Goal: Information Seeking & Learning: Learn about a topic

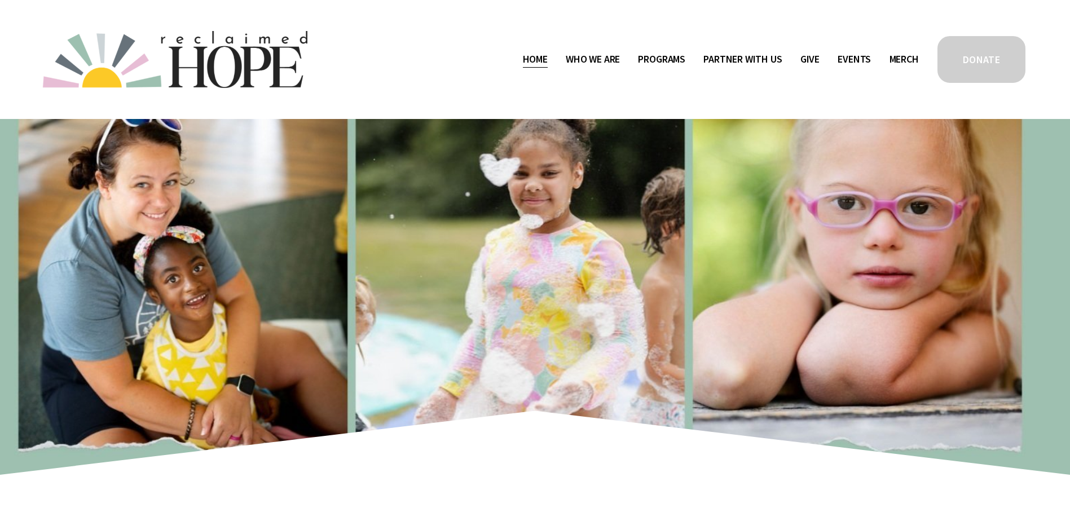
click at [0, 0] on span "Staff & Board" at bounding box center [0, 0] width 0 height 0
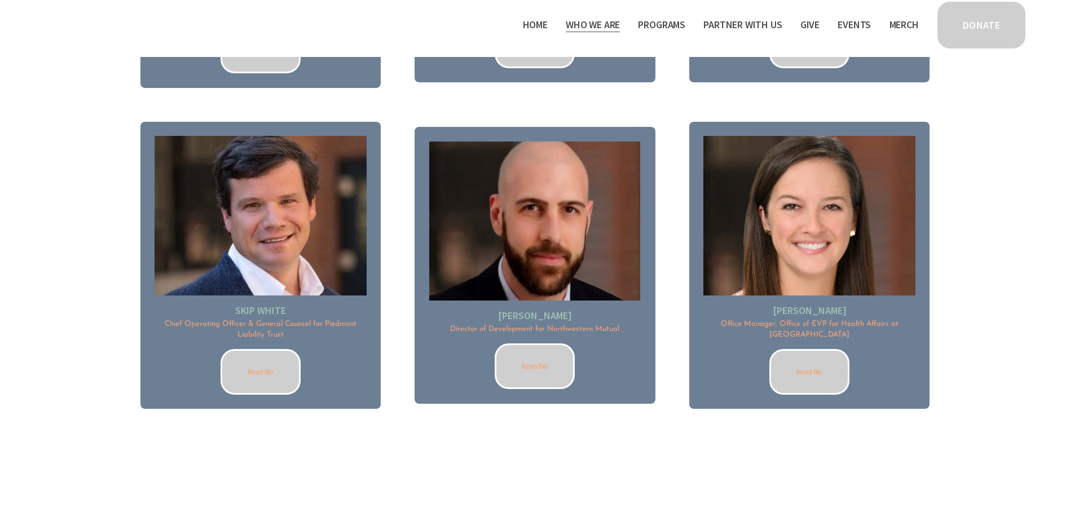
scroll to position [1574, 0]
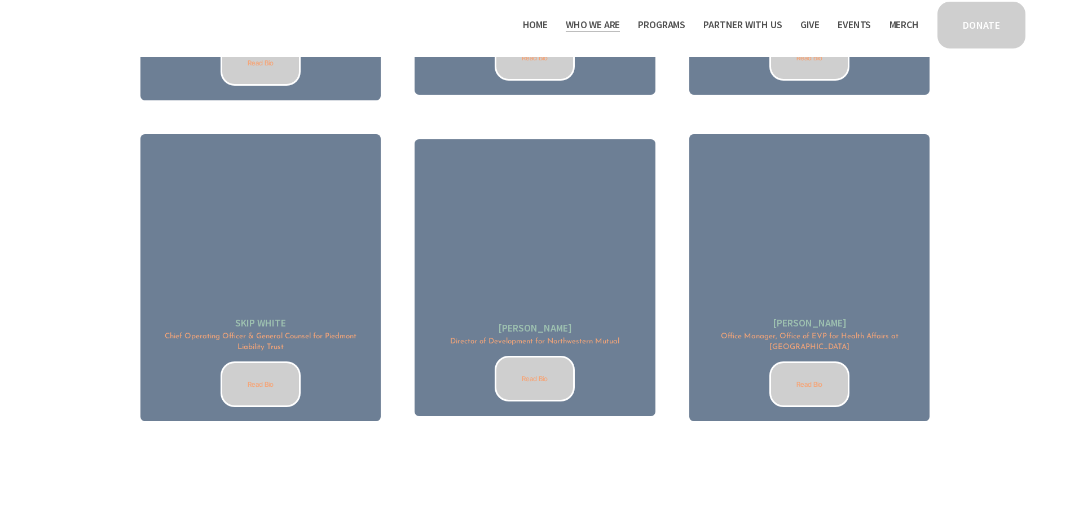
scroll to position [1630, 0]
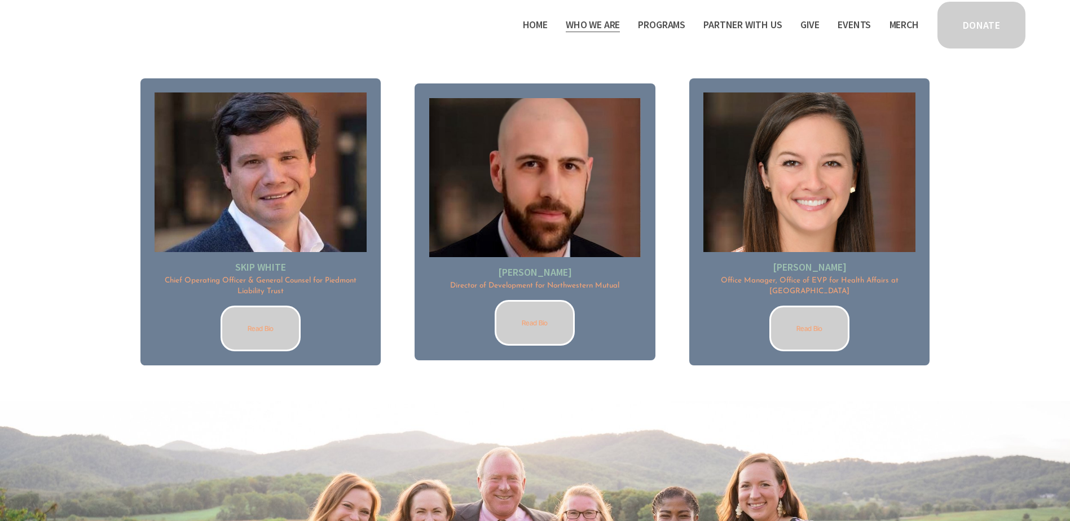
click at [275, 335] on link "Read Bio" at bounding box center [261, 329] width 80 height 46
click at [536, 322] on link "Read Bio" at bounding box center [535, 323] width 80 height 46
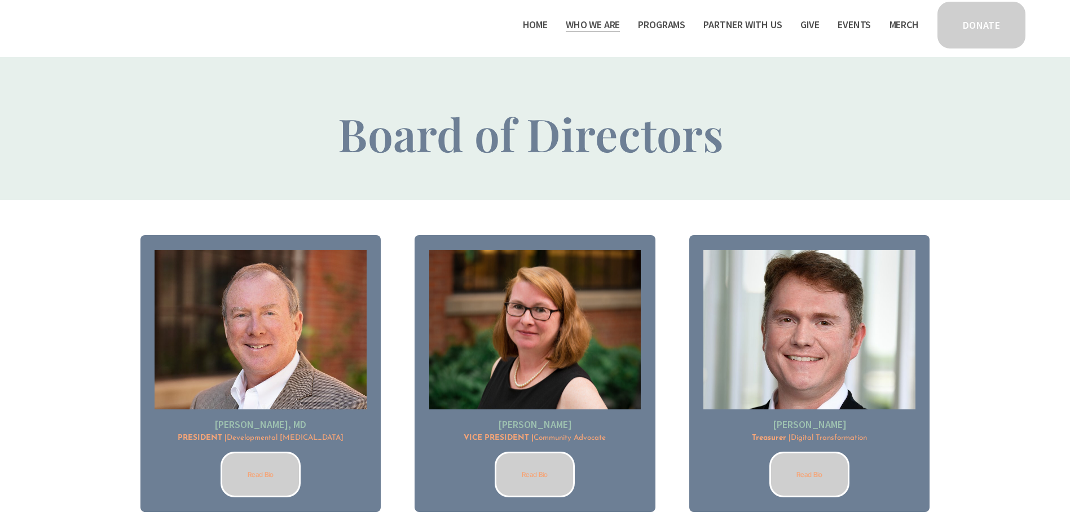
scroll to position [840, 0]
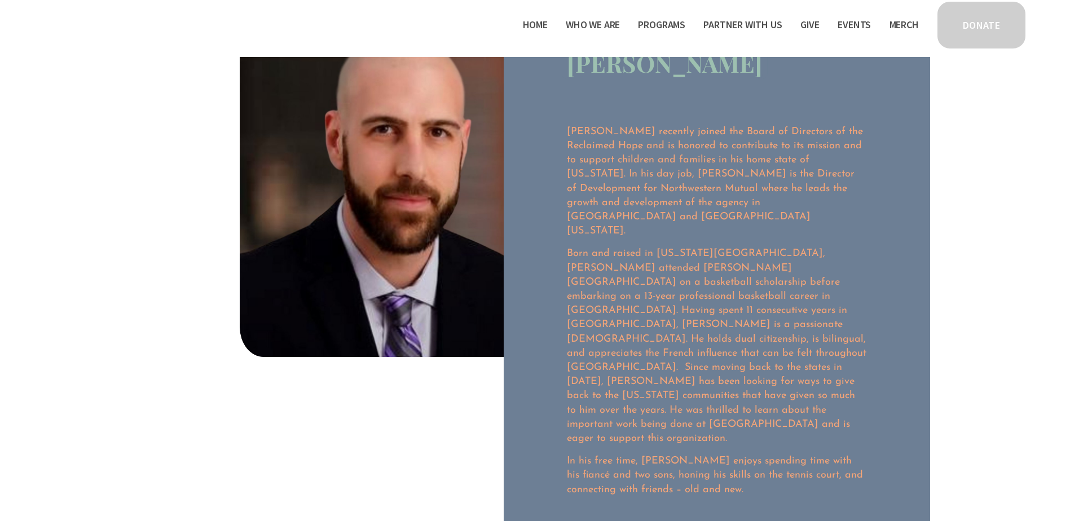
scroll to position [339, 0]
